Goal: Task Accomplishment & Management: Use online tool/utility

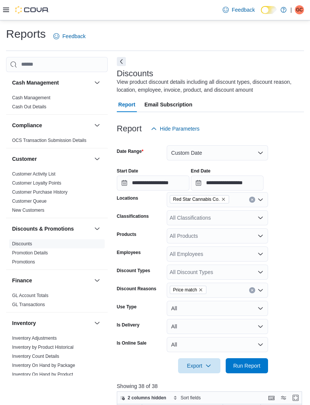
click at [119, 64] on button "Next" at bounding box center [121, 61] width 9 height 9
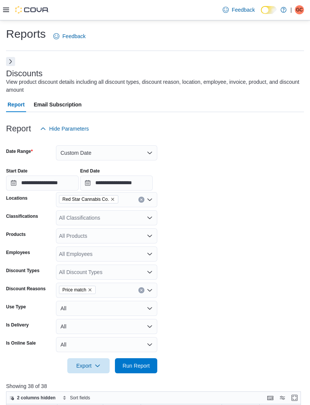
scroll to position [0, 737]
click at [14, 66] on button "Next" at bounding box center [10, 61] width 9 height 9
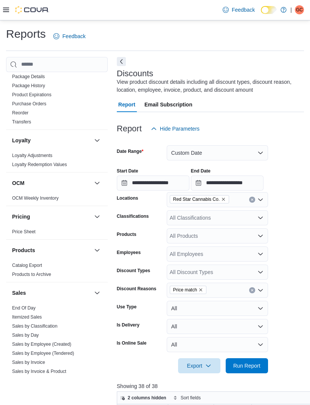
scroll to position [317, 0]
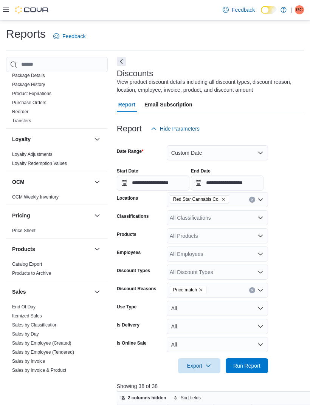
click at [32, 309] on link "End Of Day" at bounding box center [23, 307] width 23 height 5
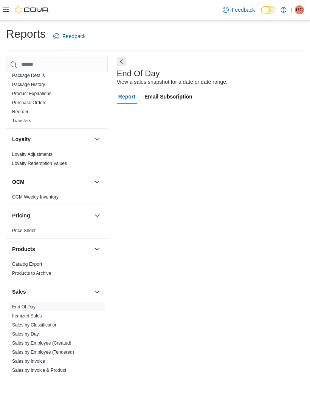
scroll to position [17, 0]
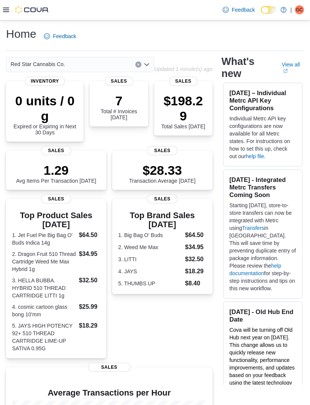
click at [12, 9] on div at bounding box center [26, 10] width 46 height 8
click at [5, 11] on icon at bounding box center [6, 10] width 6 height 6
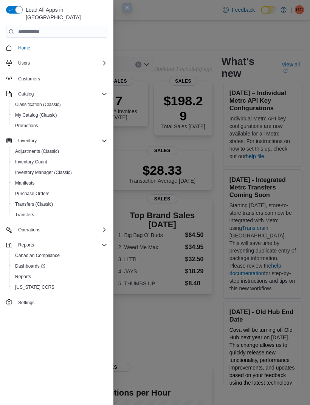
click at [84, 272] on div "Reports" at bounding box center [59, 276] width 95 height 9
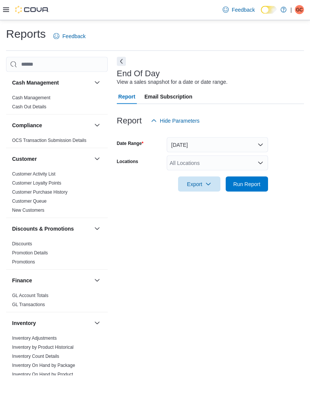
scroll to position [17, 0]
click at [283, 142] on form "Date Range Today Locations All Locations Export Run Report" at bounding box center [210, 159] width 187 height 63
click at [262, 138] on button "[DATE]" at bounding box center [217, 145] width 101 height 15
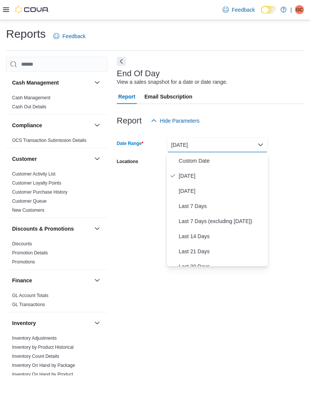
scroll to position [17, 0]
click at [219, 172] on span "[DATE]" at bounding box center [222, 176] width 86 height 9
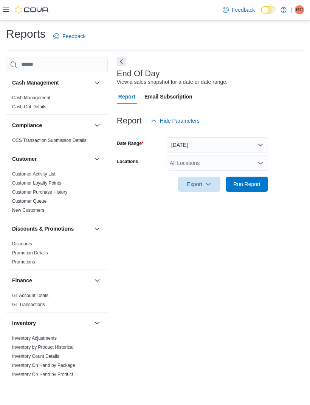
click at [256, 156] on div "All Locations" at bounding box center [217, 163] width 101 height 15
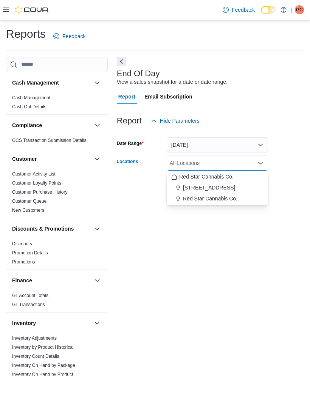
click at [224, 184] on div "15191 Yonge St." at bounding box center [217, 188] width 92 height 8
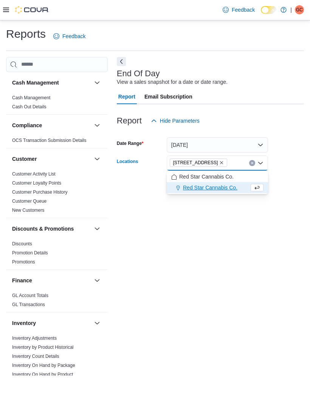
click at [293, 148] on form "Date Range Today Locations 15191 Yonge St. Combo box. Selected. 15191 Yonge St.…" at bounding box center [210, 159] width 187 height 63
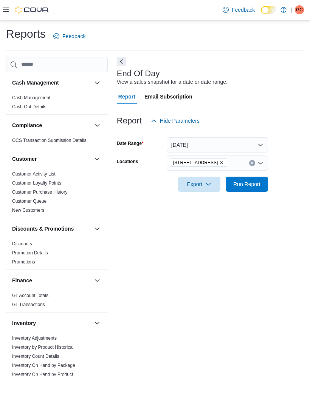
click at [219, 161] on icon "Remove 15191 Yonge St. from selection in this group" at bounding box center [221, 163] width 5 height 5
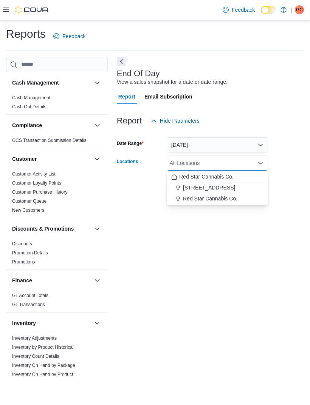
click at [214, 193] on button "Red Star Cannabis Co." at bounding box center [217, 198] width 101 height 11
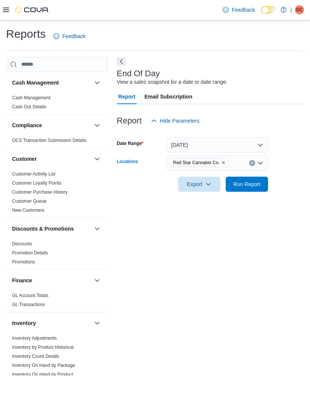
click at [294, 150] on form "Date Range Today Locations Red Star Cannabis Co. Combo box. Selected. Red Star …" at bounding box center [210, 159] width 187 height 63
click at [260, 138] on button "[DATE]" at bounding box center [217, 145] width 101 height 15
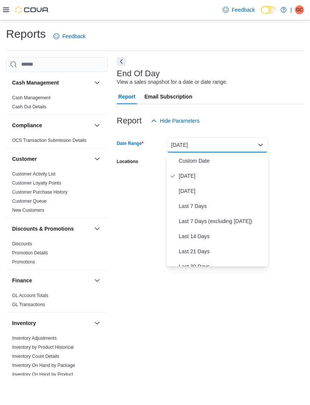
click at [208, 187] on span "Yesterday" at bounding box center [222, 191] width 86 height 9
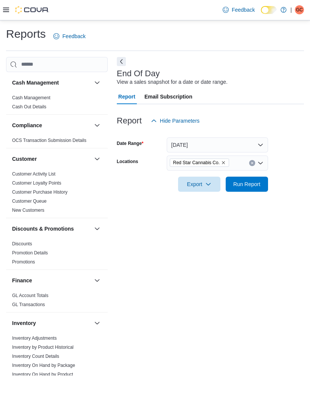
click at [301, 131] on form "Date Range Yesterday Locations Red Star Cannabis Co. Export Run Report" at bounding box center [210, 159] width 187 height 63
click at [254, 177] on span "Run Report" at bounding box center [246, 184] width 33 height 15
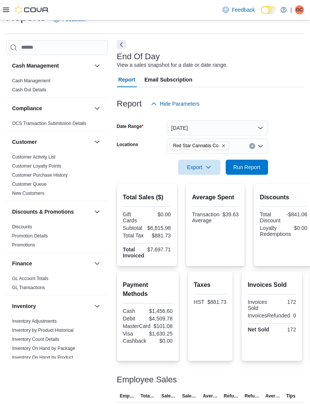
click at [210, 167] on icon "button" at bounding box center [208, 167] width 6 height 6
click at [207, 203] on button "Export to Pdf" at bounding box center [200, 198] width 43 height 15
click at [296, 124] on form "Date Range Yesterday Locations Red Star Cannabis Co. Export Run Report" at bounding box center [210, 142] width 187 height 63
click at [251, 170] on span "Run Report" at bounding box center [246, 168] width 27 height 8
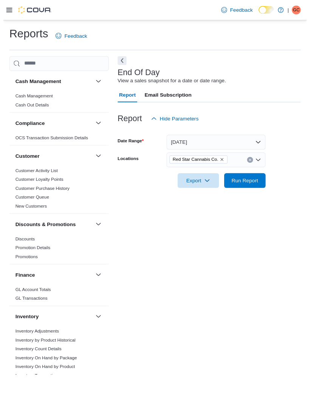
scroll to position [17, 0]
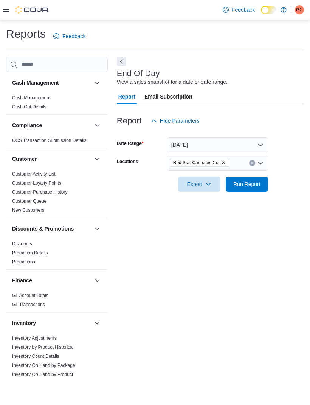
click at [278, 2] on div "Feedback Dark Mode Red Star Cannabis Co. | GC Gianfranco Catalano" at bounding box center [262, 10] width 90 height 20
click at [256, 150] on button "Yesterday" at bounding box center [217, 145] width 101 height 15
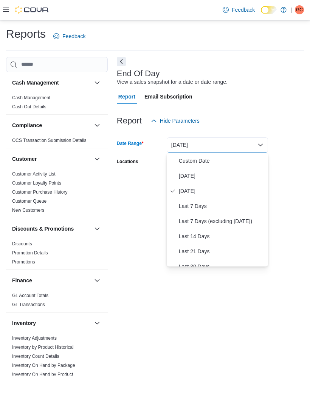
click at [199, 178] on span "[DATE]" at bounding box center [222, 176] width 86 height 9
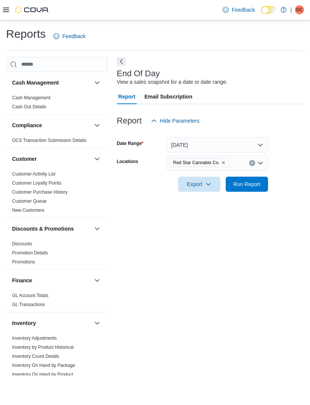
click at [292, 151] on form "Date Range Today Locations Red Star Cannabis Co. Export Run Report" at bounding box center [210, 159] width 187 height 63
click at [257, 145] on button "[DATE]" at bounding box center [217, 145] width 101 height 15
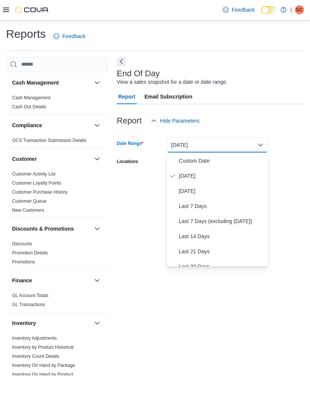
click at [209, 195] on span "Yesterday" at bounding box center [222, 191] width 86 height 9
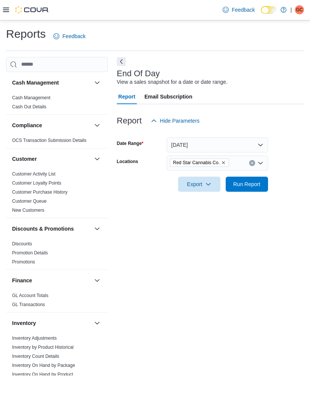
click at [297, 163] on form "Date Range Yesterday Locations Red Star Cannabis Co. Export Run Report" at bounding box center [210, 159] width 187 height 63
click at [226, 165] on icon "Remove Red Star Cannabis Co. from selection in this group" at bounding box center [223, 163] width 5 height 5
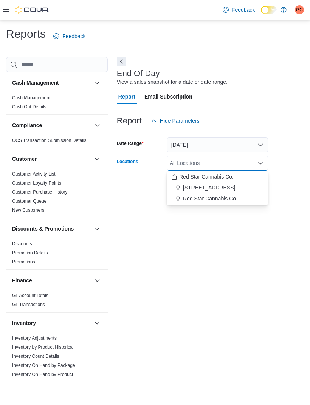
click at [214, 192] on button "15191 Yonge St." at bounding box center [217, 188] width 101 height 11
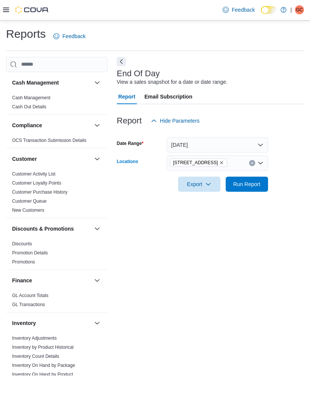
click at [291, 165] on form "Date Range Yesterday Locations 15191 Yonge St. Combo box. Selected. 15191 Yonge…" at bounding box center [210, 159] width 187 height 63
click at [242, 189] on span "Run Report" at bounding box center [246, 184] width 33 height 15
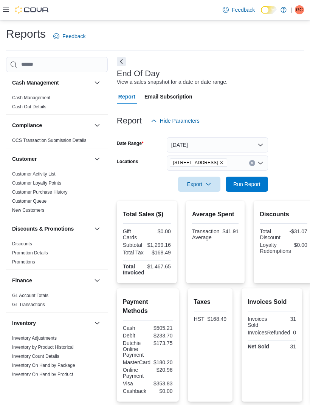
click at [207, 184] on icon "button" at bounding box center [208, 184] width 6 height 6
click at [209, 218] on span "Export to Pdf" at bounding box center [200, 215] width 34 height 6
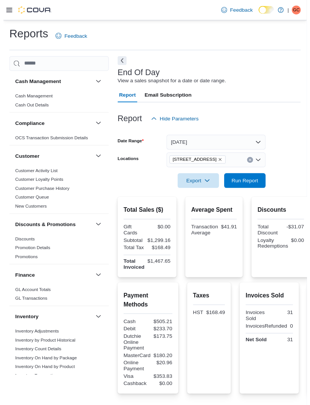
scroll to position [9, 0]
